Goal: Obtain resource: Obtain resource

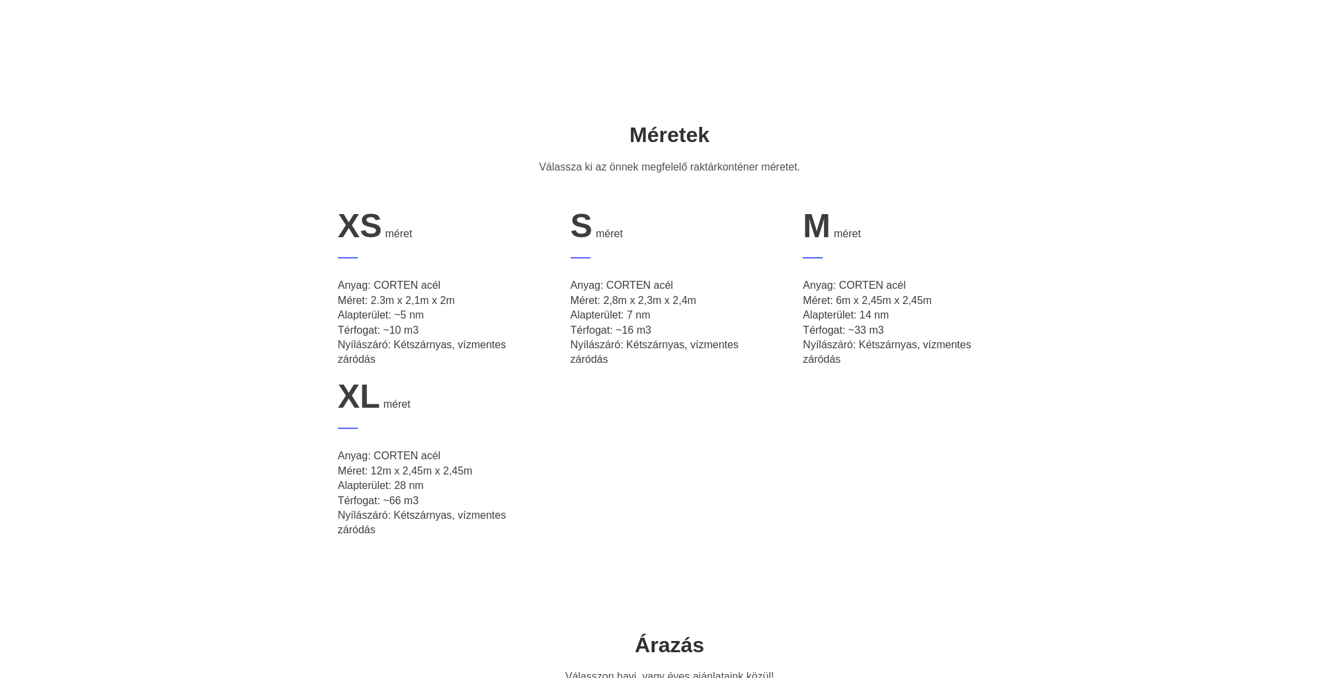
scroll to position [463, 0]
drag, startPoint x: 337, startPoint y: 300, endPoint x: 518, endPoint y: 358, distance: 190.3
click at [518, 358] on p "Anyag: CORTEN acél Méret: 2.3m x 2,1m x 2m Alapterület: ~5 nm Térfogat: ~10 m3 …" at bounding box center [437, 322] width 198 height 89
drag, startPoint x: 518, startPoint y: 358, endPoint x: 526, endPoint y: 409, distance: 51.5
click at [526, 409] on div "XL méret" at bounding box center [437, 396] width 198 height 38
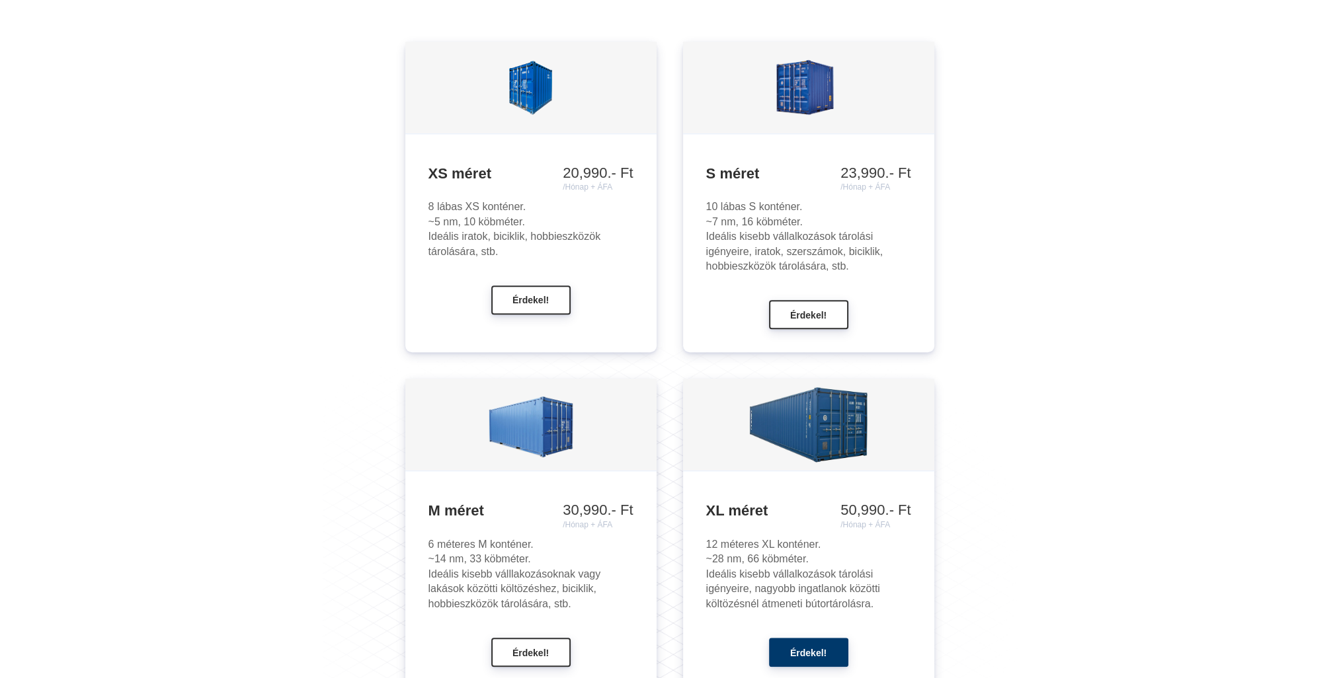
scroll to position [1256, 0]
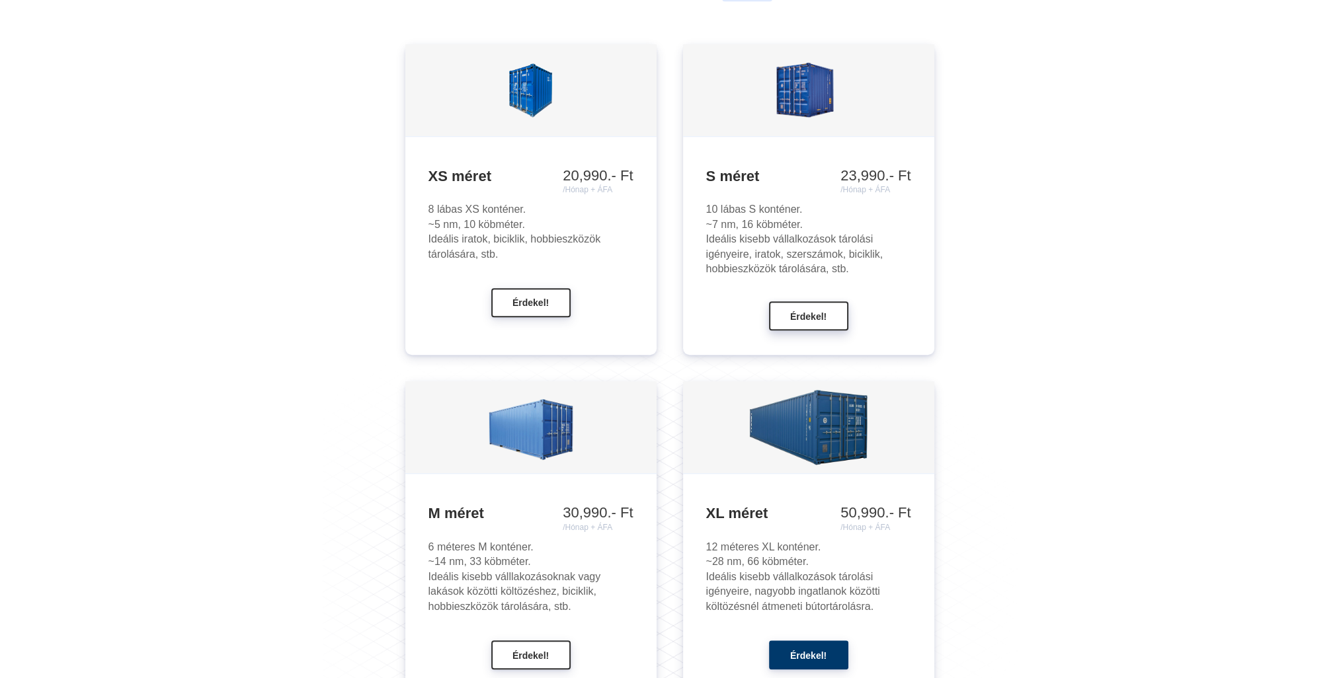
click at [817, 323] on button "Érdekel!" at bounding box center [808, 315] width 79 height 29
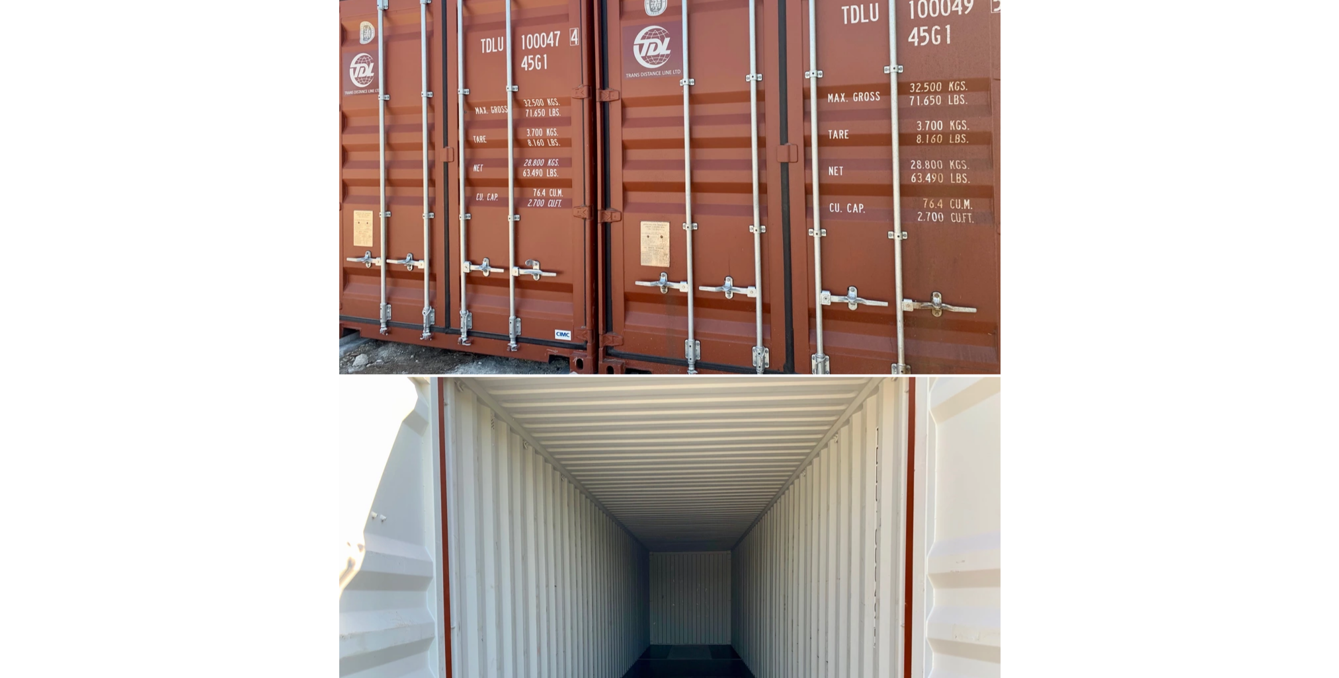
scroll to position [6678, 0]
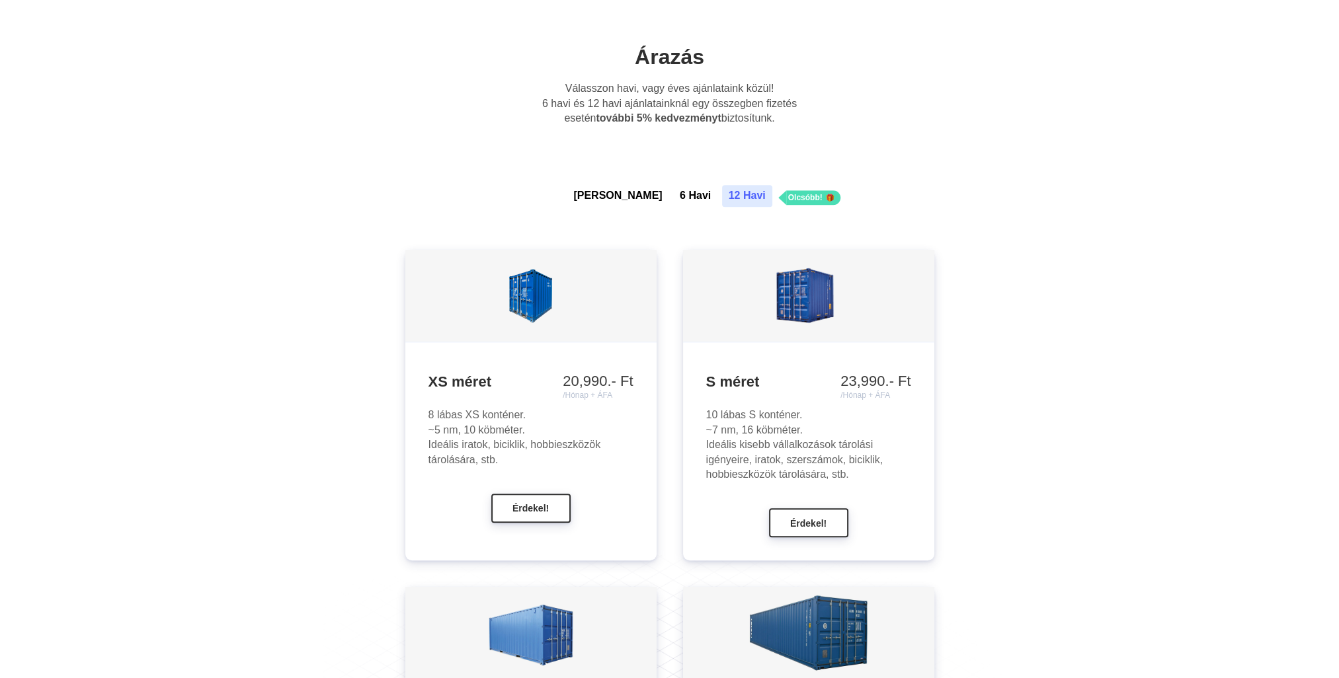
scroll to position [1058, 0]
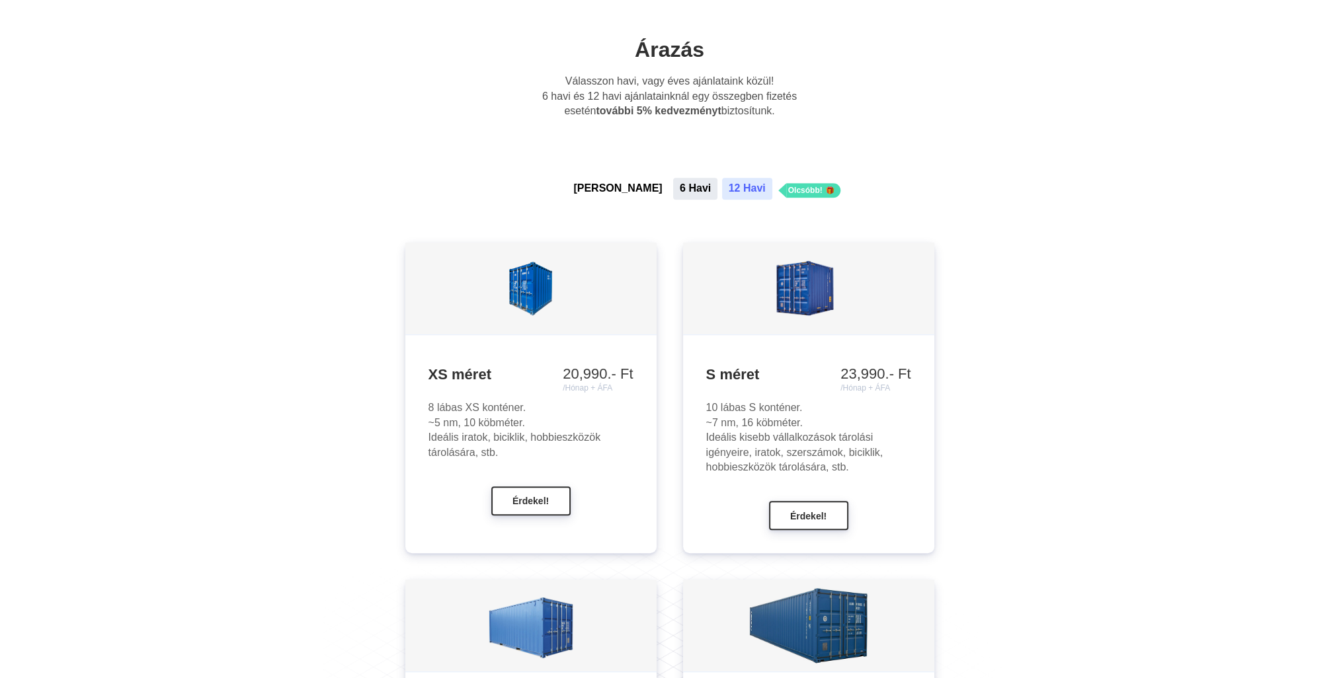
click at [673, 190] on button "6 Havi" at bounding box center [695, 188] width 44 height 21
click at [617, 192] on button "[PERSON_NAME]" at bounding box center [618, 188] width 102 height 21
click at [673, 189] on button "6 Havi" at bounding box center [695, 188] width 44 height 21
click at [722, 190] on button "12 Havi" at bounding box center [747, 188] width 50 height 21
click at [673, 184] on button "6 Havi" at bounding box center [695, 188] width 44 height 21
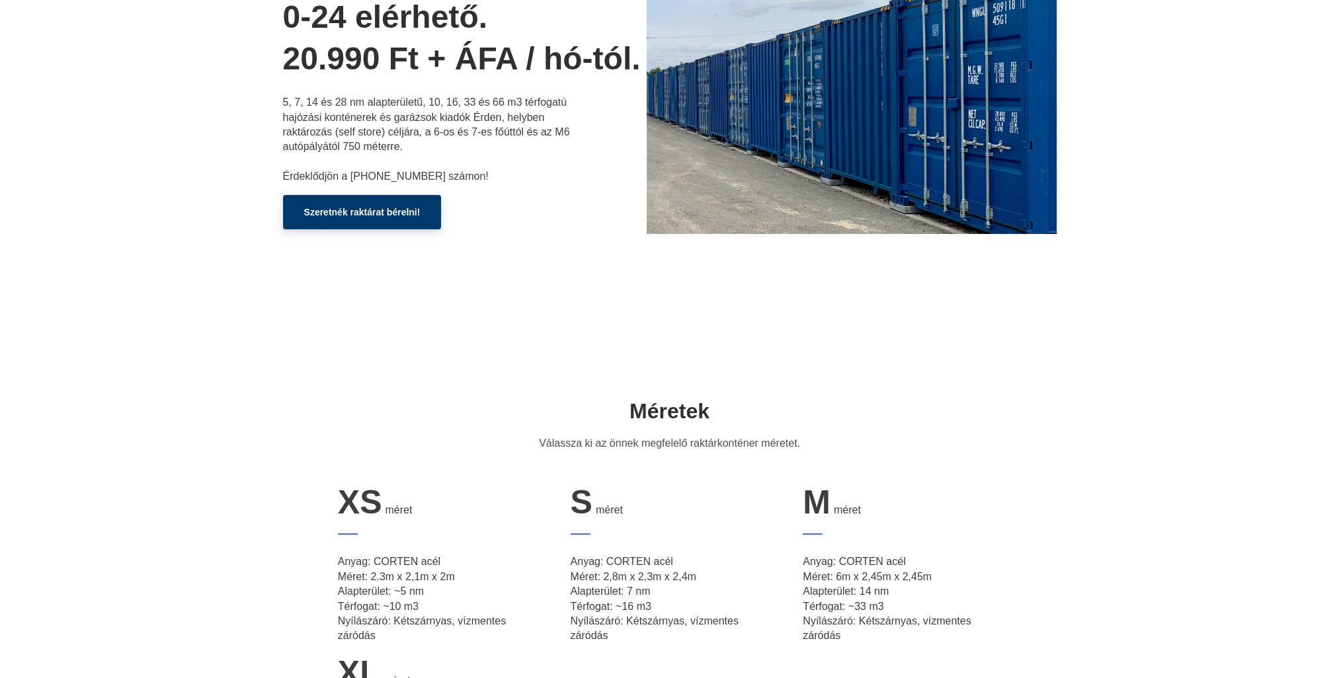
scroll to position [0, 0]
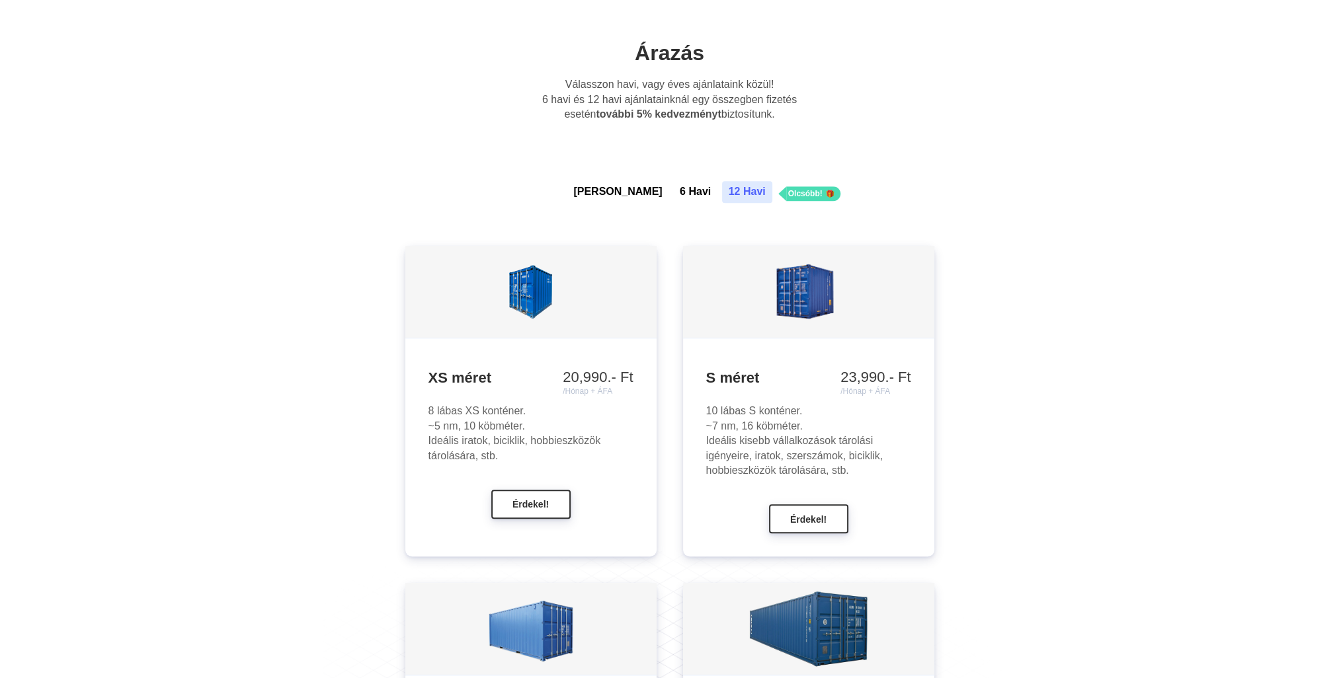
scroll to position [1058, 0]
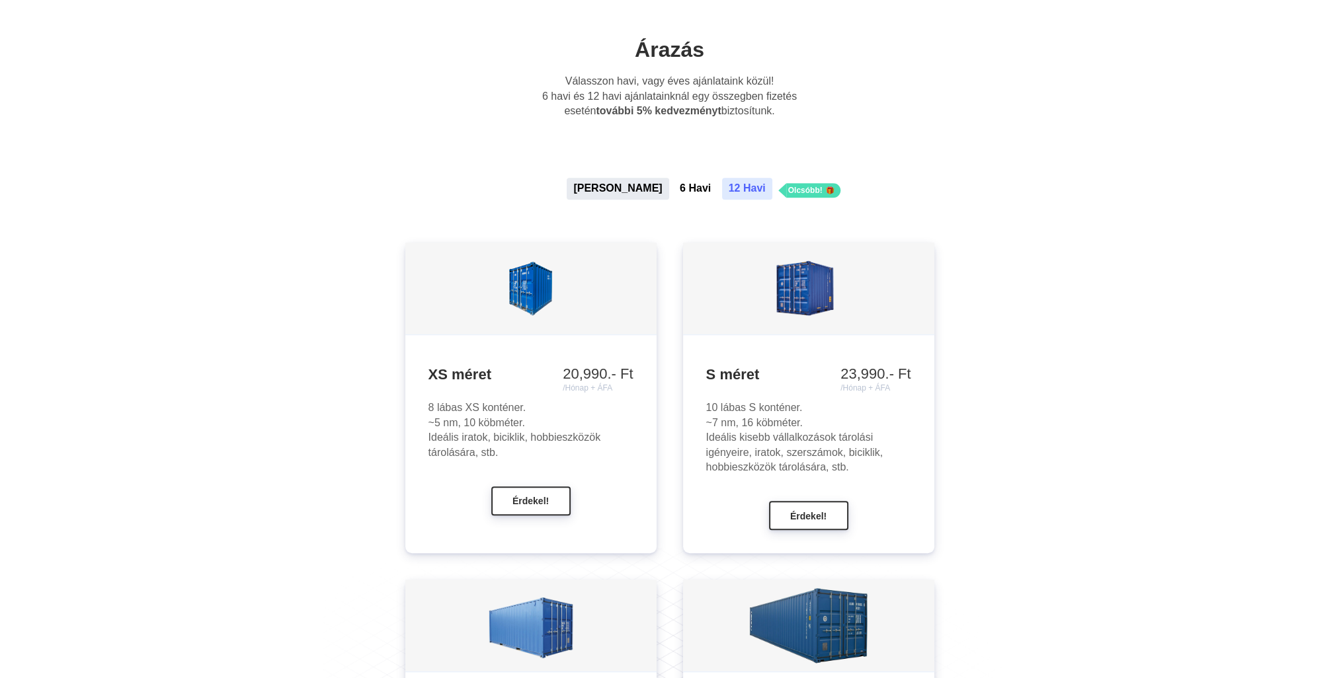
click at [621, 190] on button "[PERSON_NAME]" at bounding box center [618, 188] width 102 height 21
click at [673, 189] on button "6 Havi" at bounding box center [695, 188] width 44 height 21
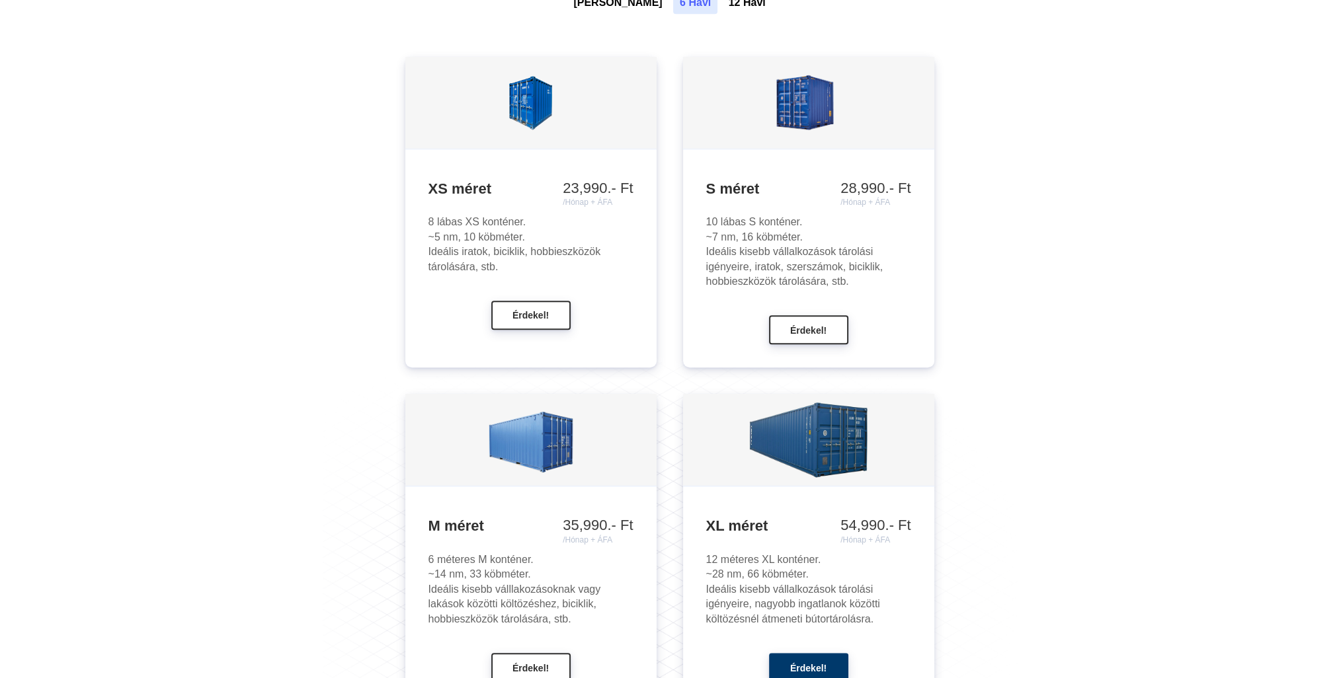
scroll to position [992, 0]
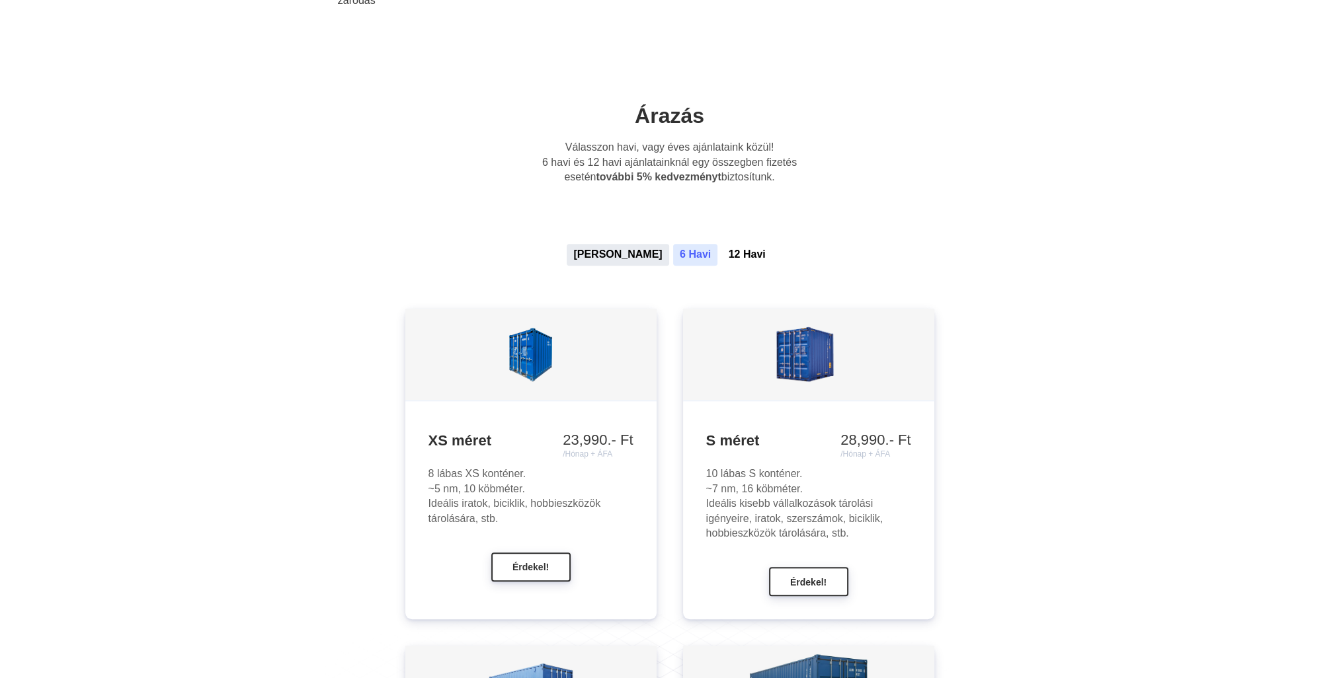
click at [604, 260] on button "[PERSON_NAME]" at bounding box center [618, 254] width 102 height 21
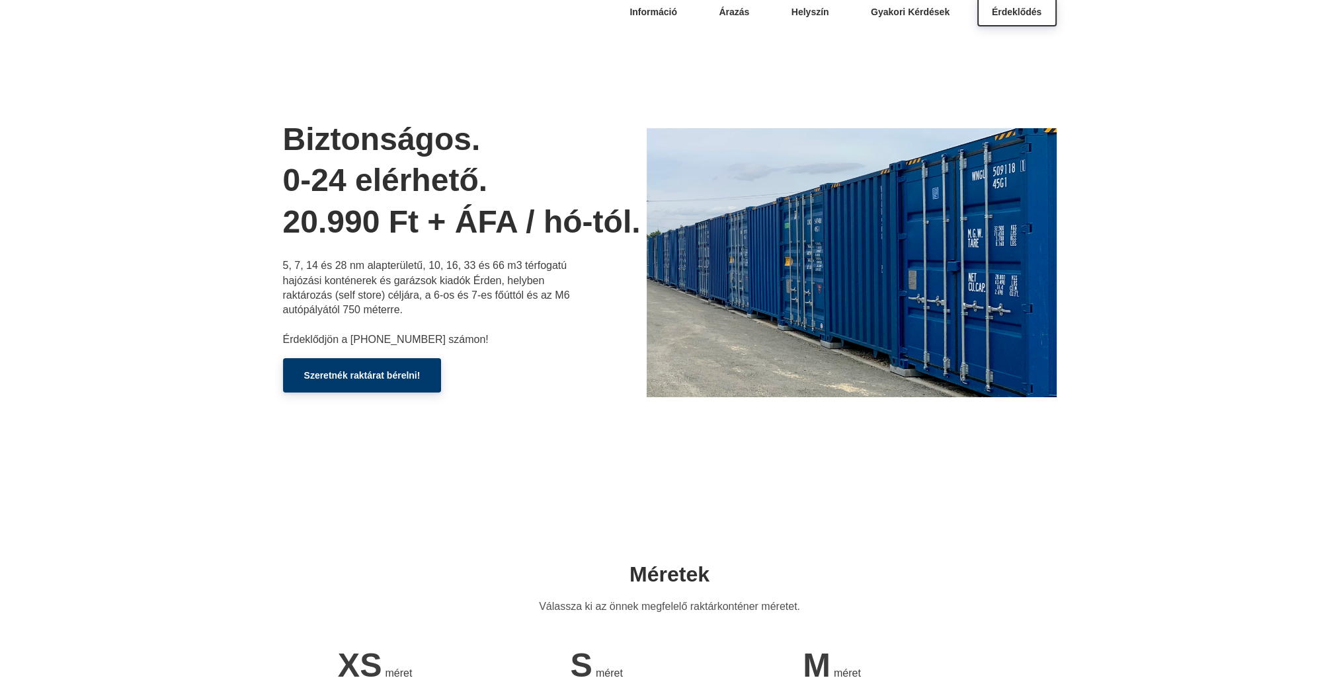
scroll to position [0, 0]
